Goal: Task Accomplishment & Management: Manage account settings

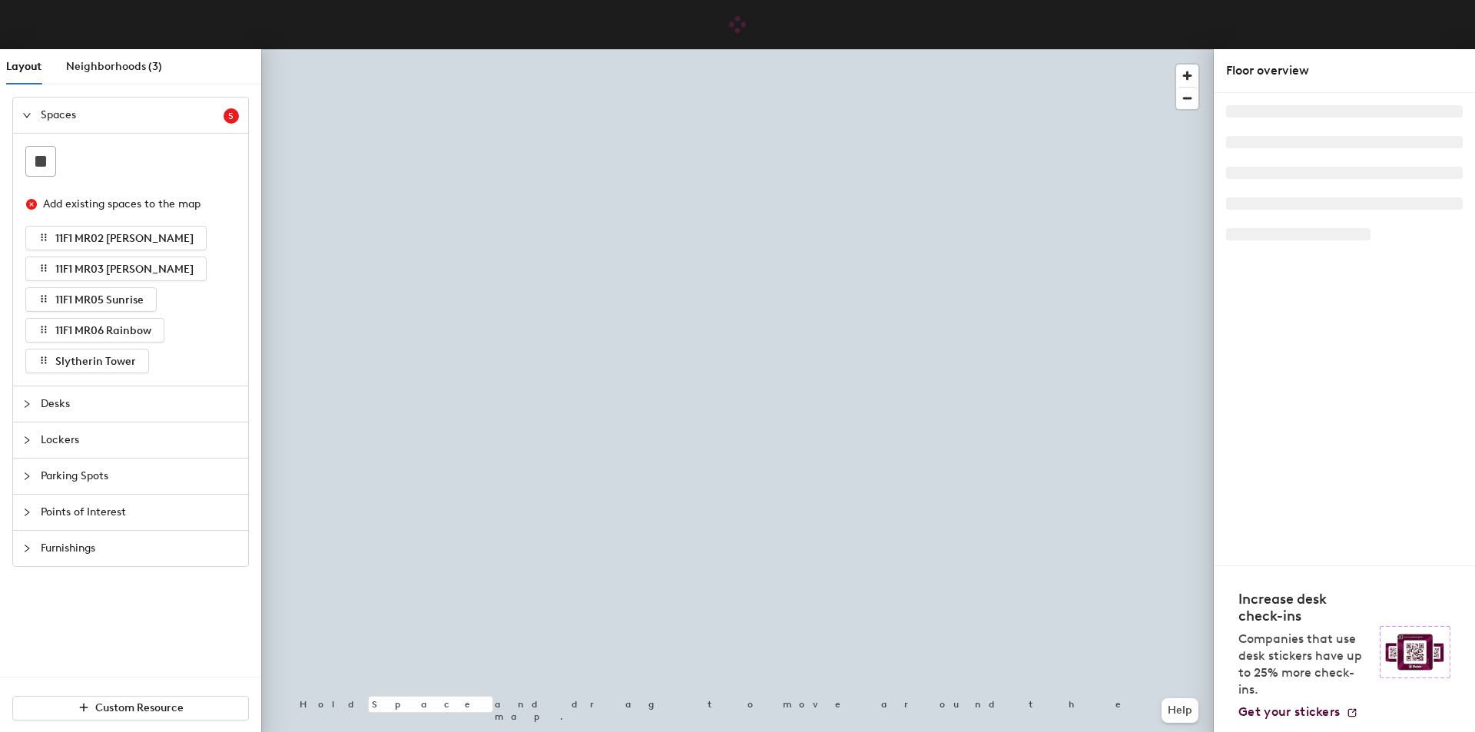
click at [109, 442] on span "Lockers" at bounding box center [140, 439] width 198 height 35
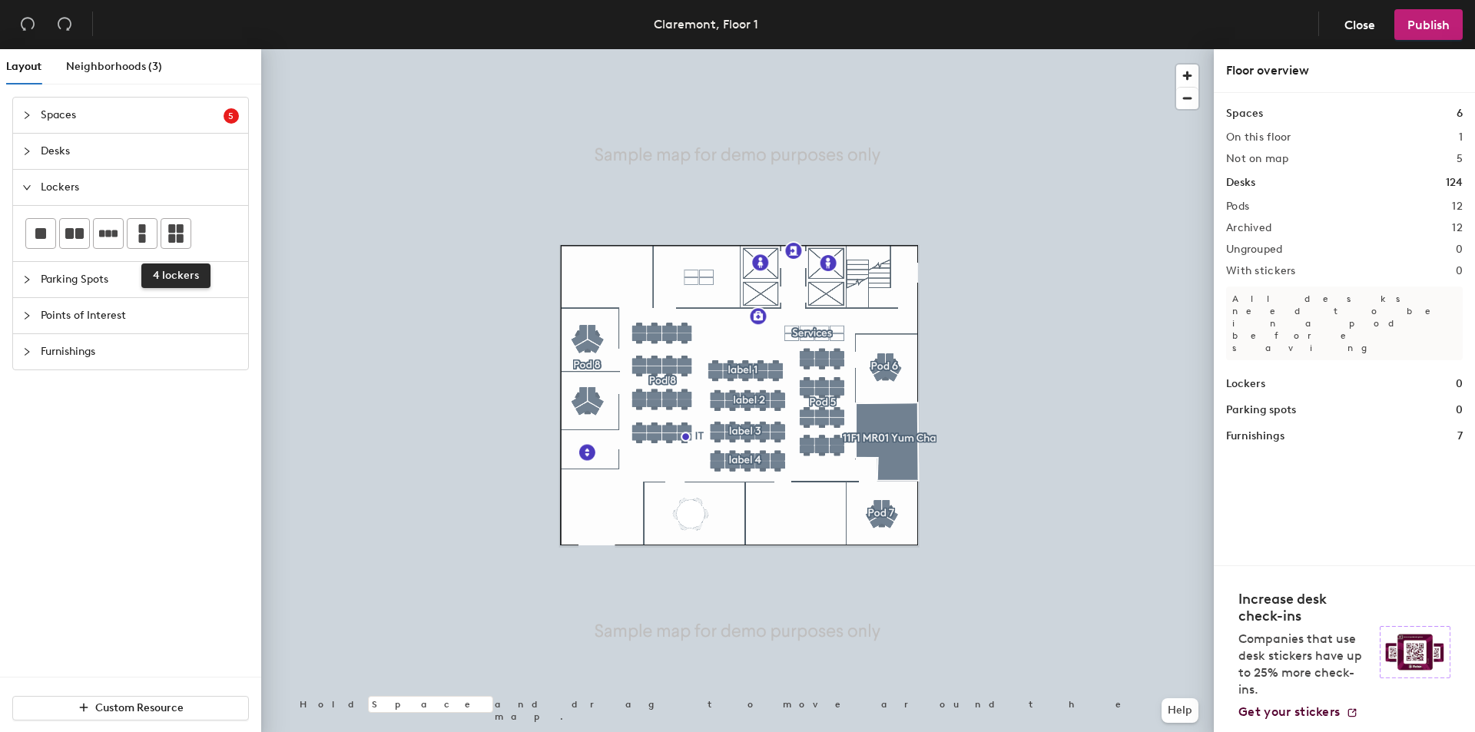
drag, startPoint x: 177, startPoint y: 237, endPoint x: 197, endPoint y: 240, distance: 20.2
click at [180, 237] on icon at bounding box center [175, 233] width 15 height 18
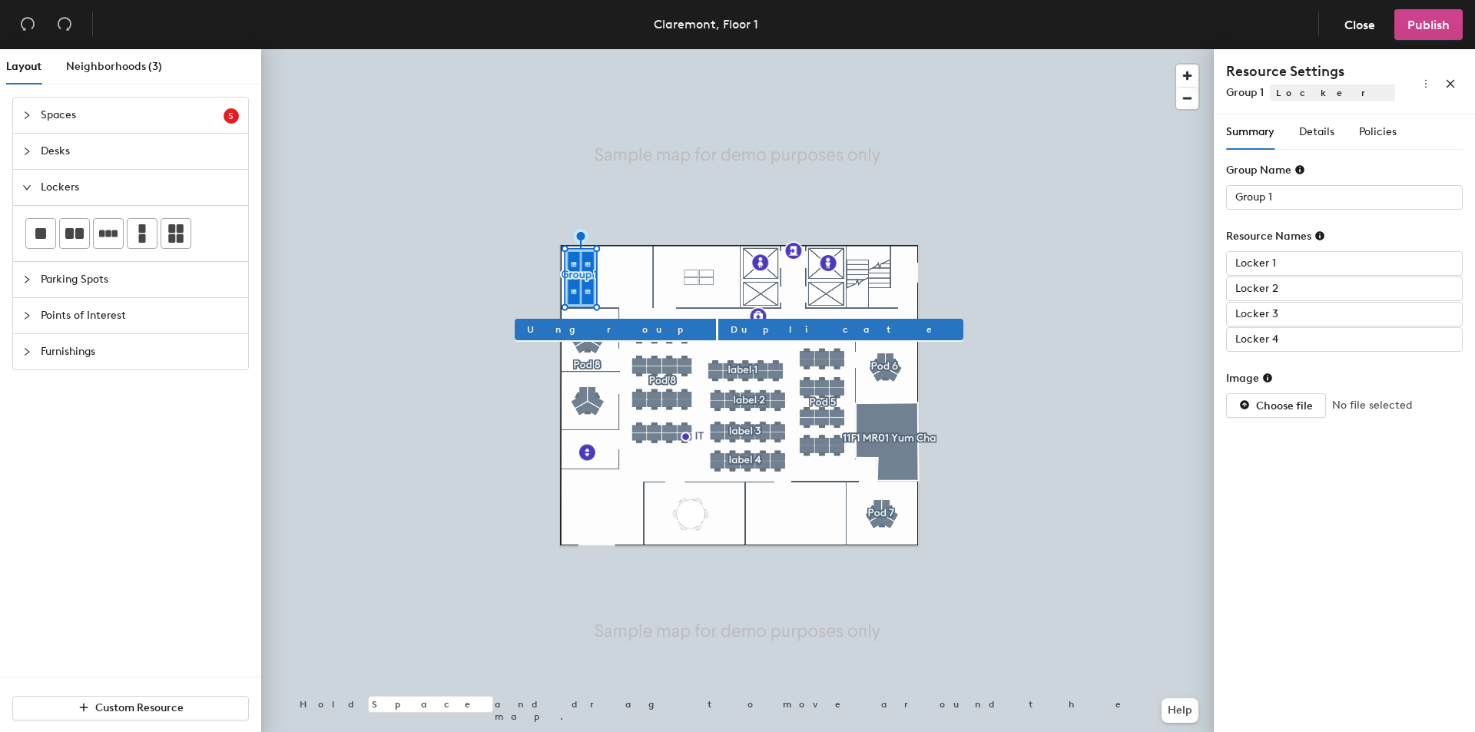
click at [1438, 26] on span "Publish" at bounding box center [1428, 25] width 42 height 15
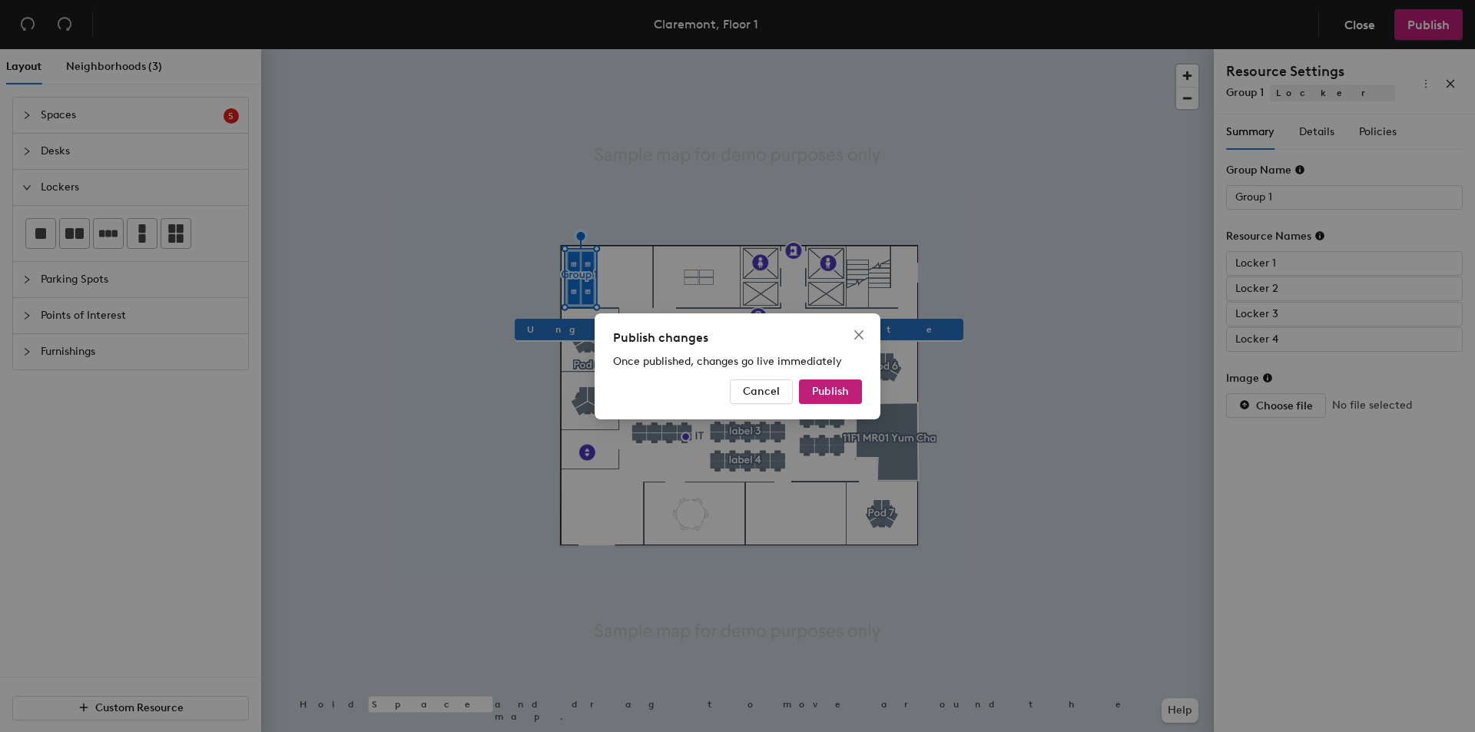
click at [809, 376] on div "Publish changes Once published, changes go live immediately Cancel Publish" at bounding box center [737, 366] width 286 height 106
click at [748, 392] on span "Cancel" at bounding box center [761, 391] width 37 height 13
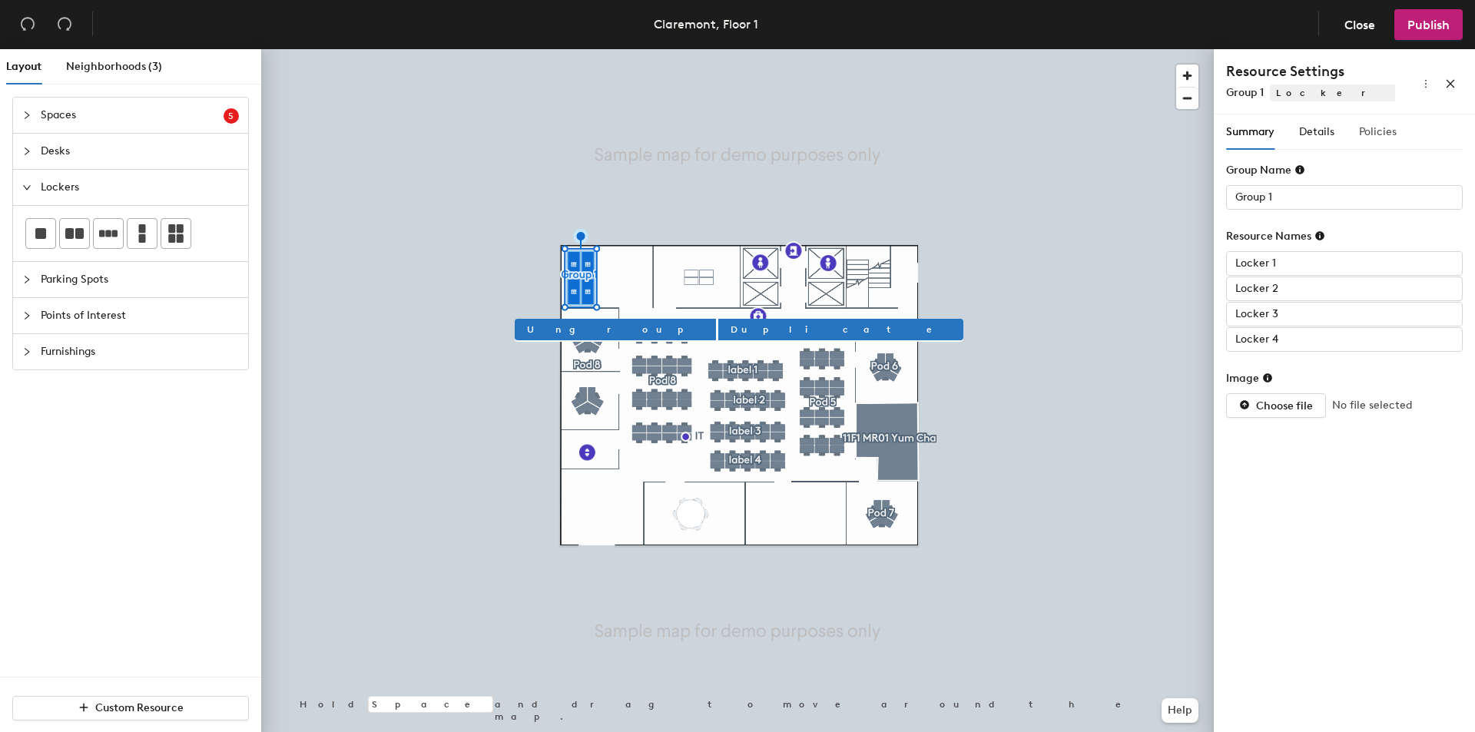
click at [1378, 122] on div "Policies" at bounding box center [1378, 131] width 38 height 35
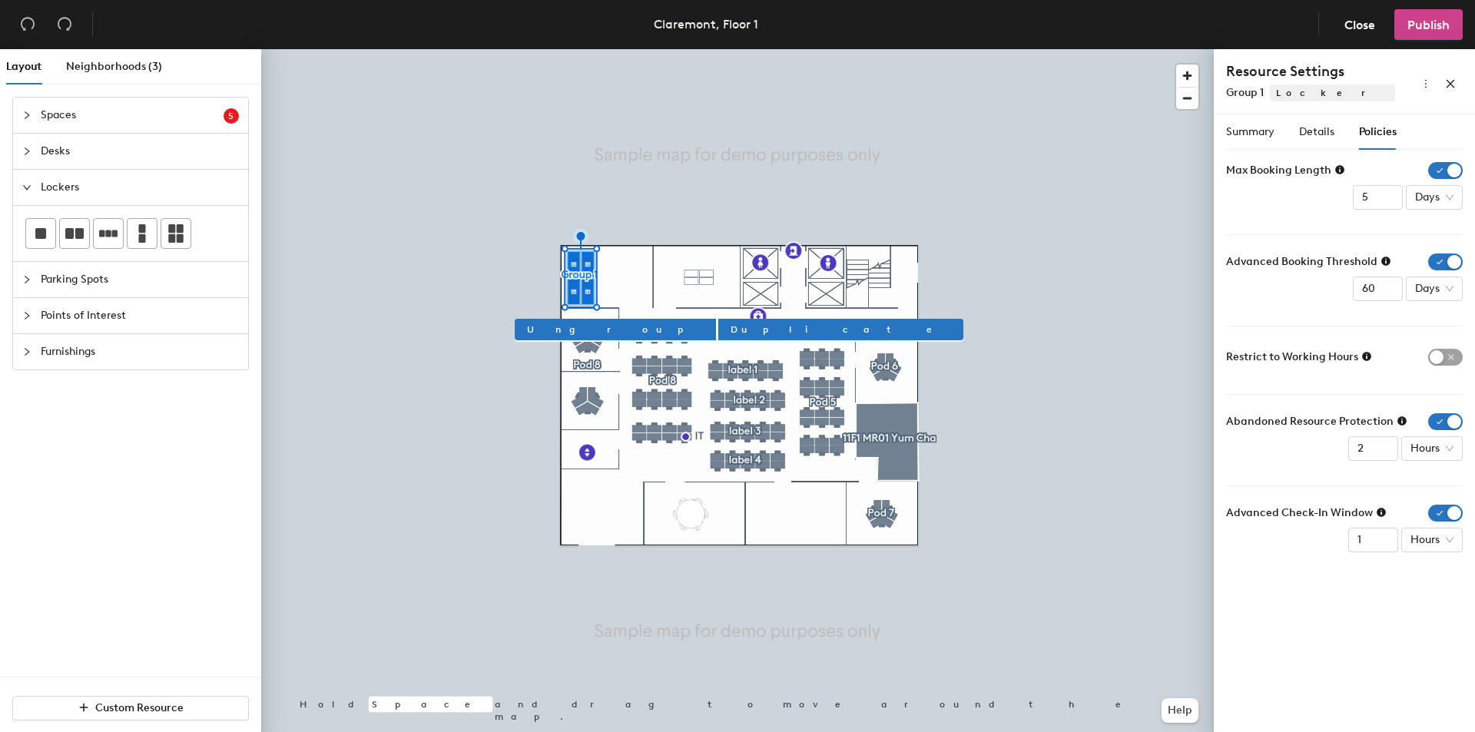
click at [1415, 25] on span "Publish" at bounding box center [1428, 25] width 42 height 15
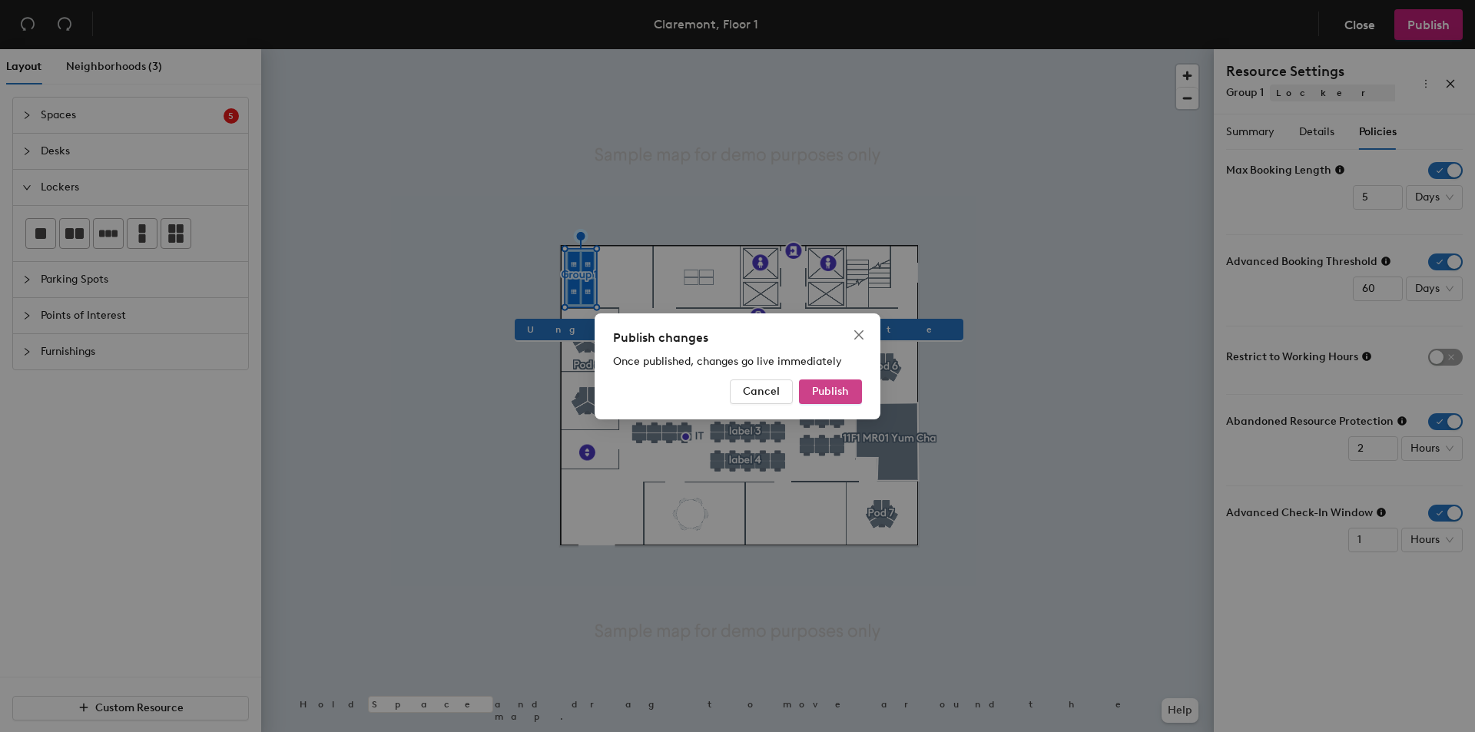
click at [842, 390] on span "Publish" at bounding box center [830, 391] width 37 height 13
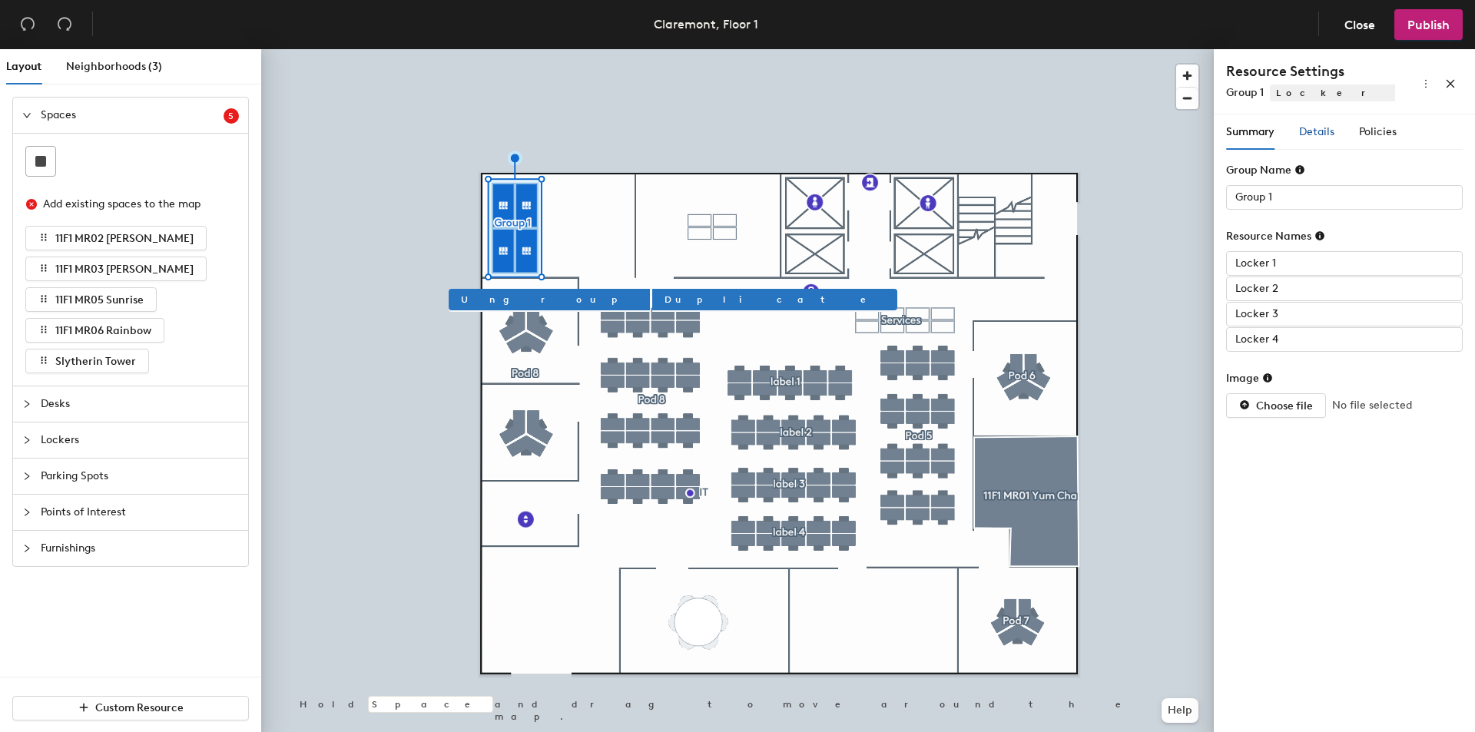
click at [1327, 128] on span "Details" at bounding box center [1316, 131] width 35 height 13
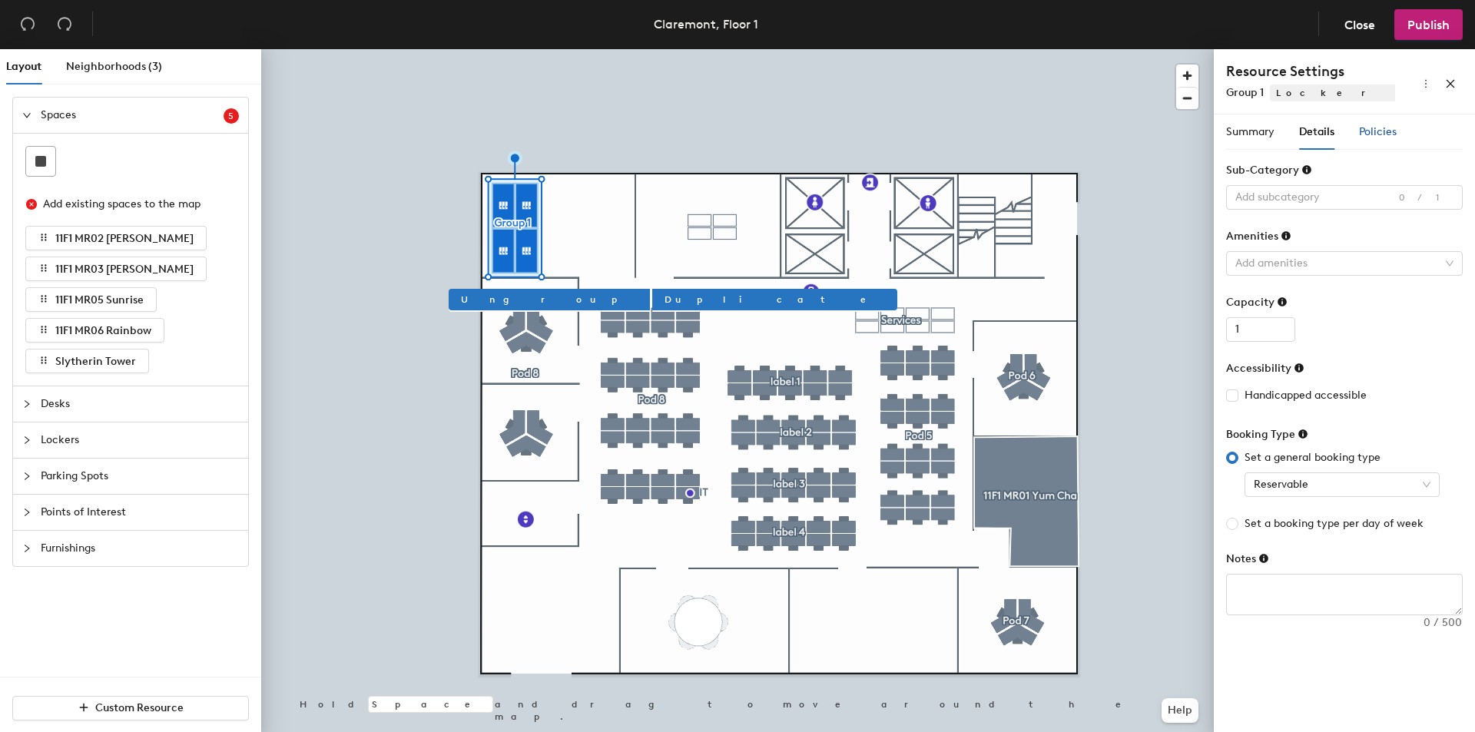
click at [1392, 123] on div "Policies" at bounding box center [1378, 131] width 38 height 35
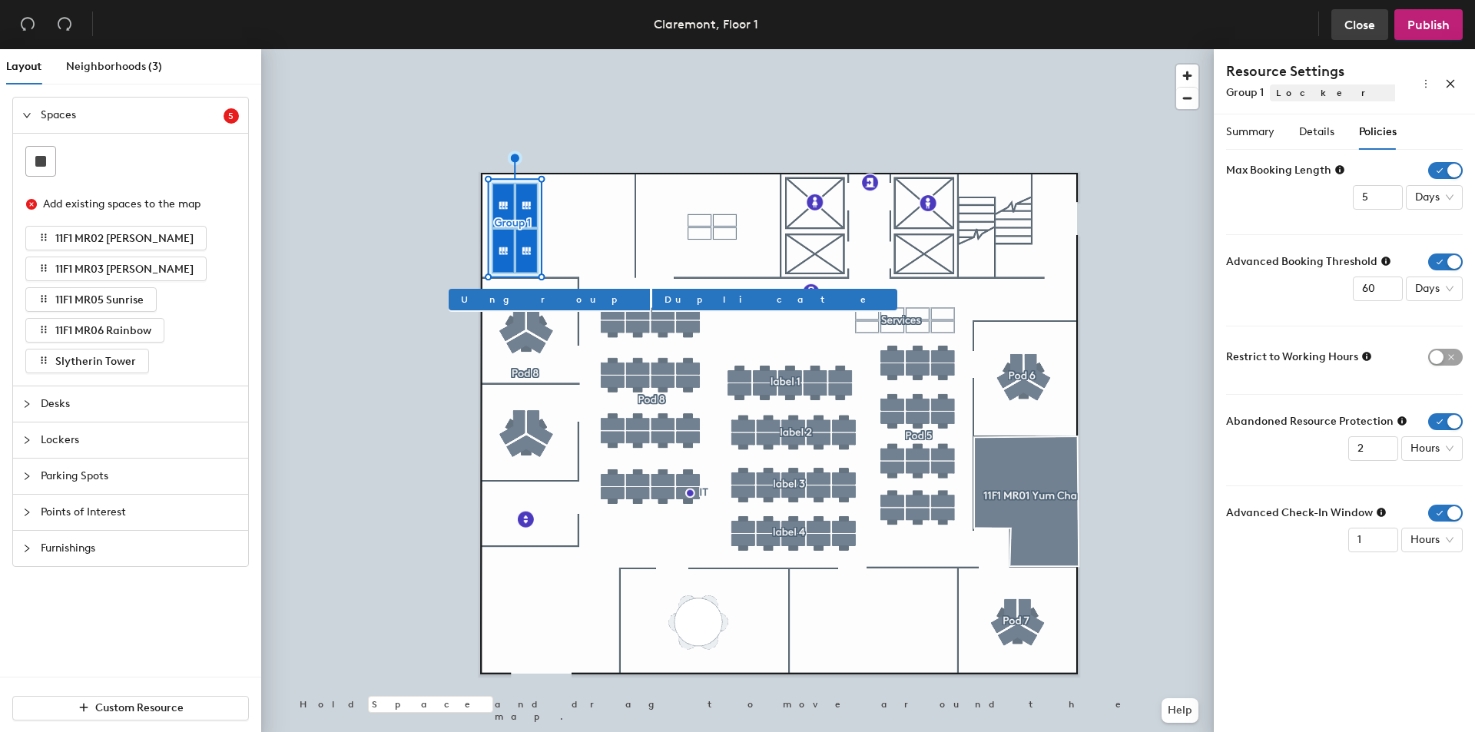
click at [1345, 24] on span "Close" at bounding box center [1359, 25] width 31 height 15
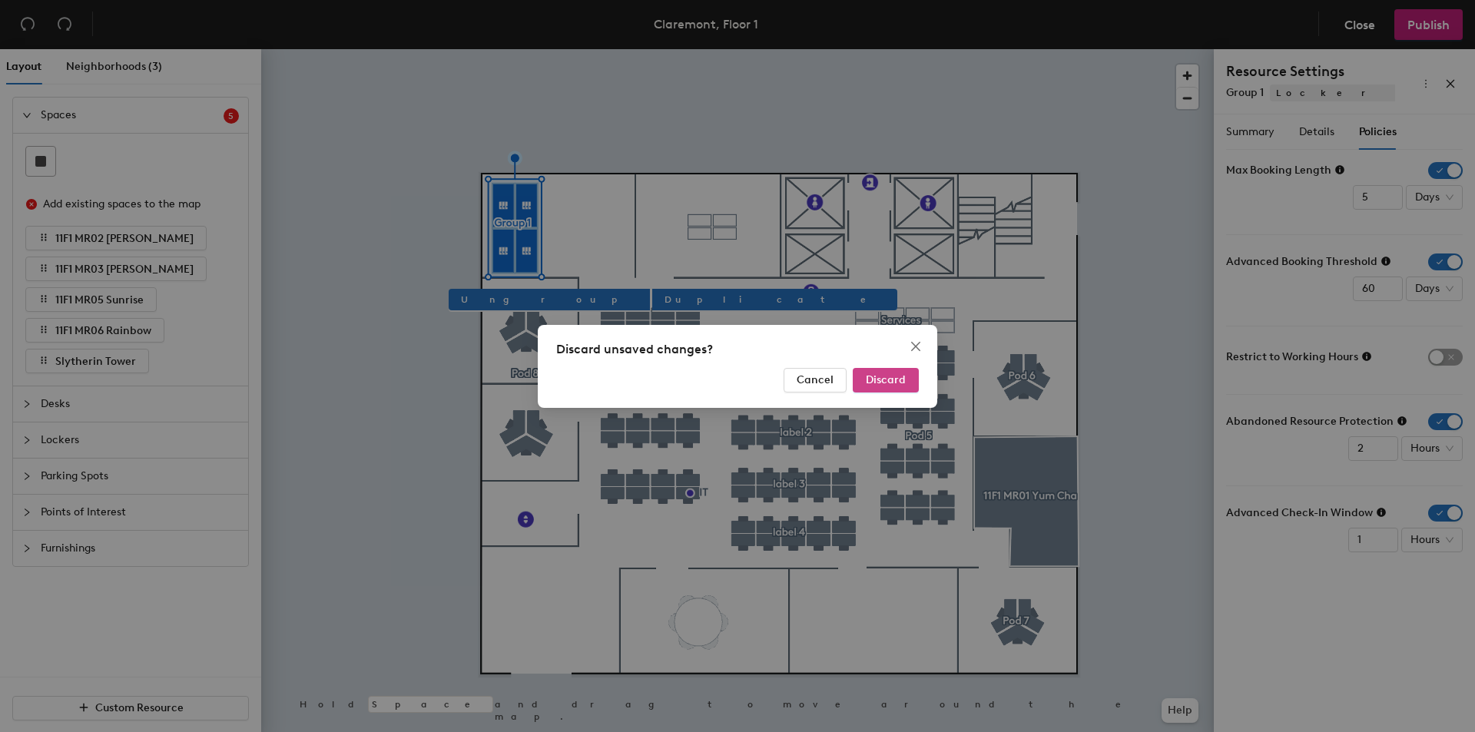
click at [876, 386] on span "Discard" at bounding box center [886, 379] width 40 height 13
